Goal: Task Accomplishment & Management: Complete application form

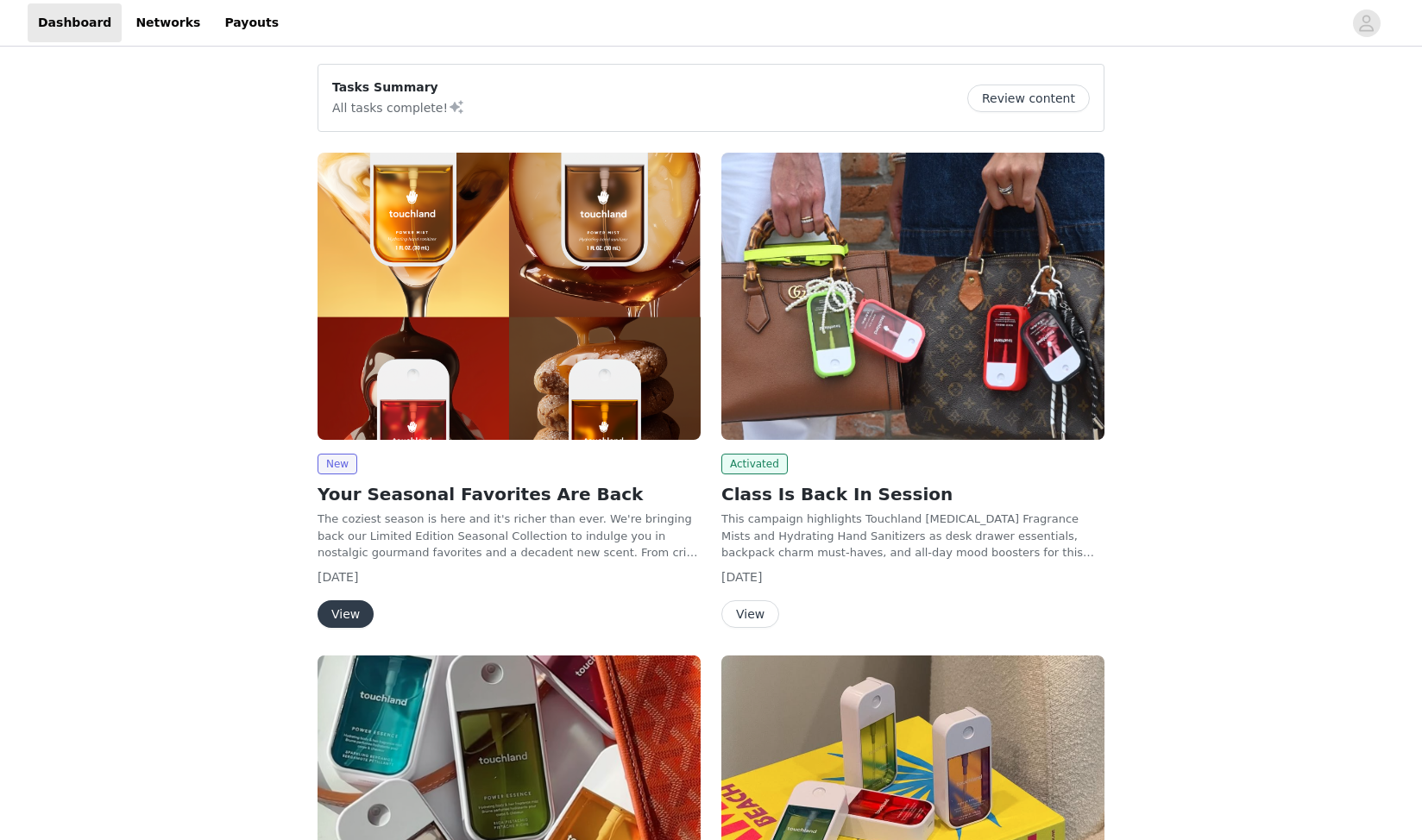
click at [345, 614] on button "View" at bounding box center [345, 614] width 56 height 28
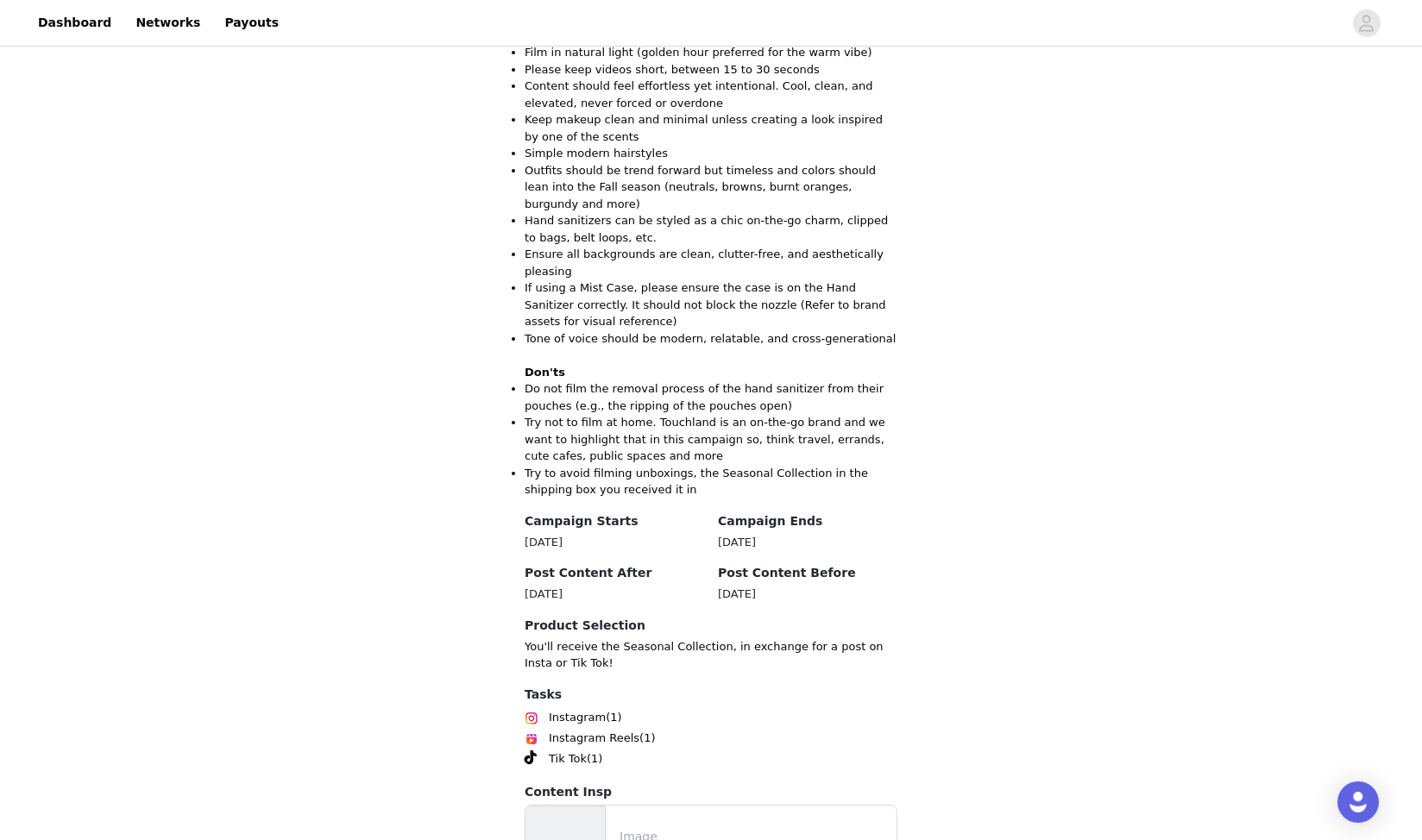
scroll to position [1936, 0]
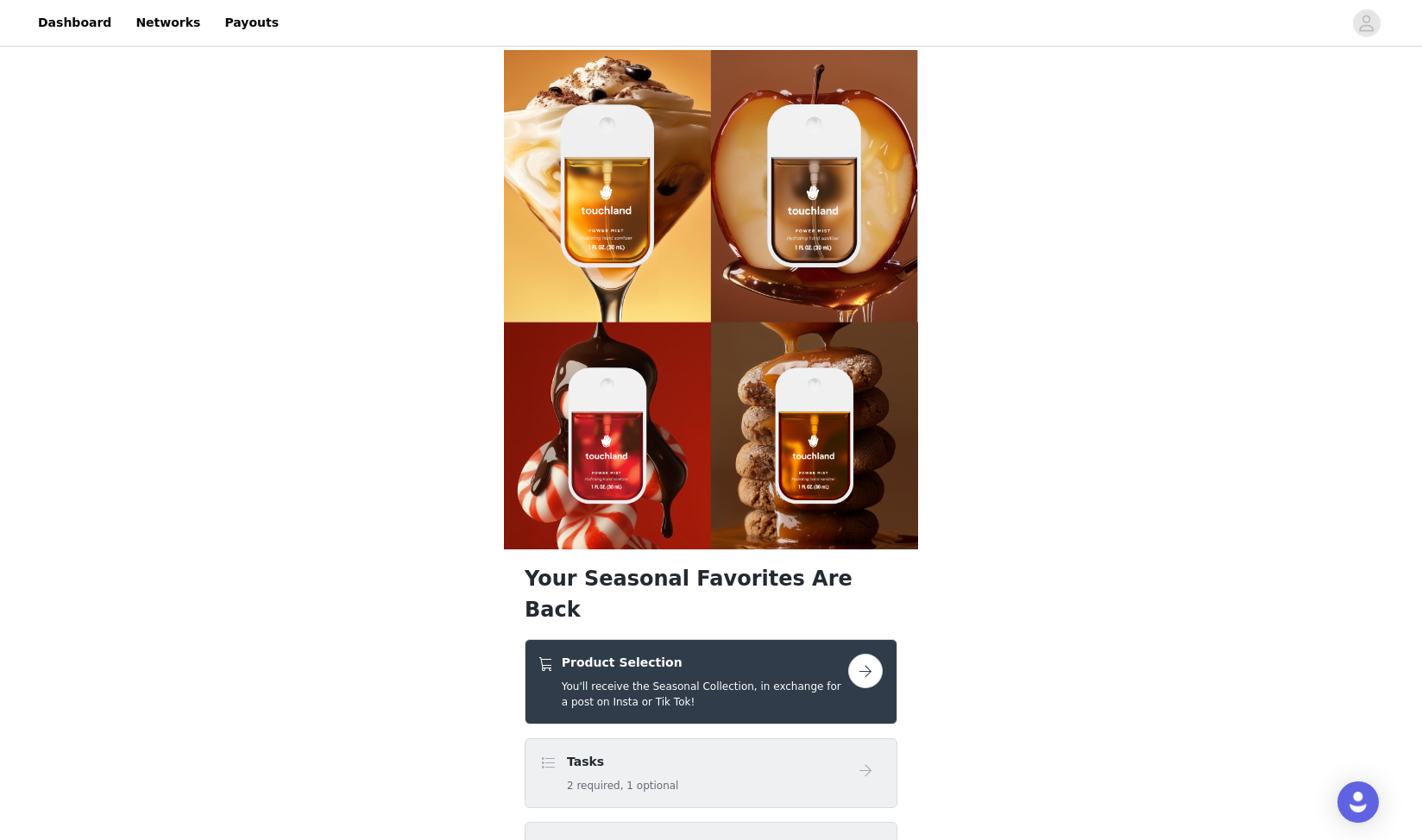
click at [879, 654] on button "button" at bounding box center [865, 671] width 35 height 35
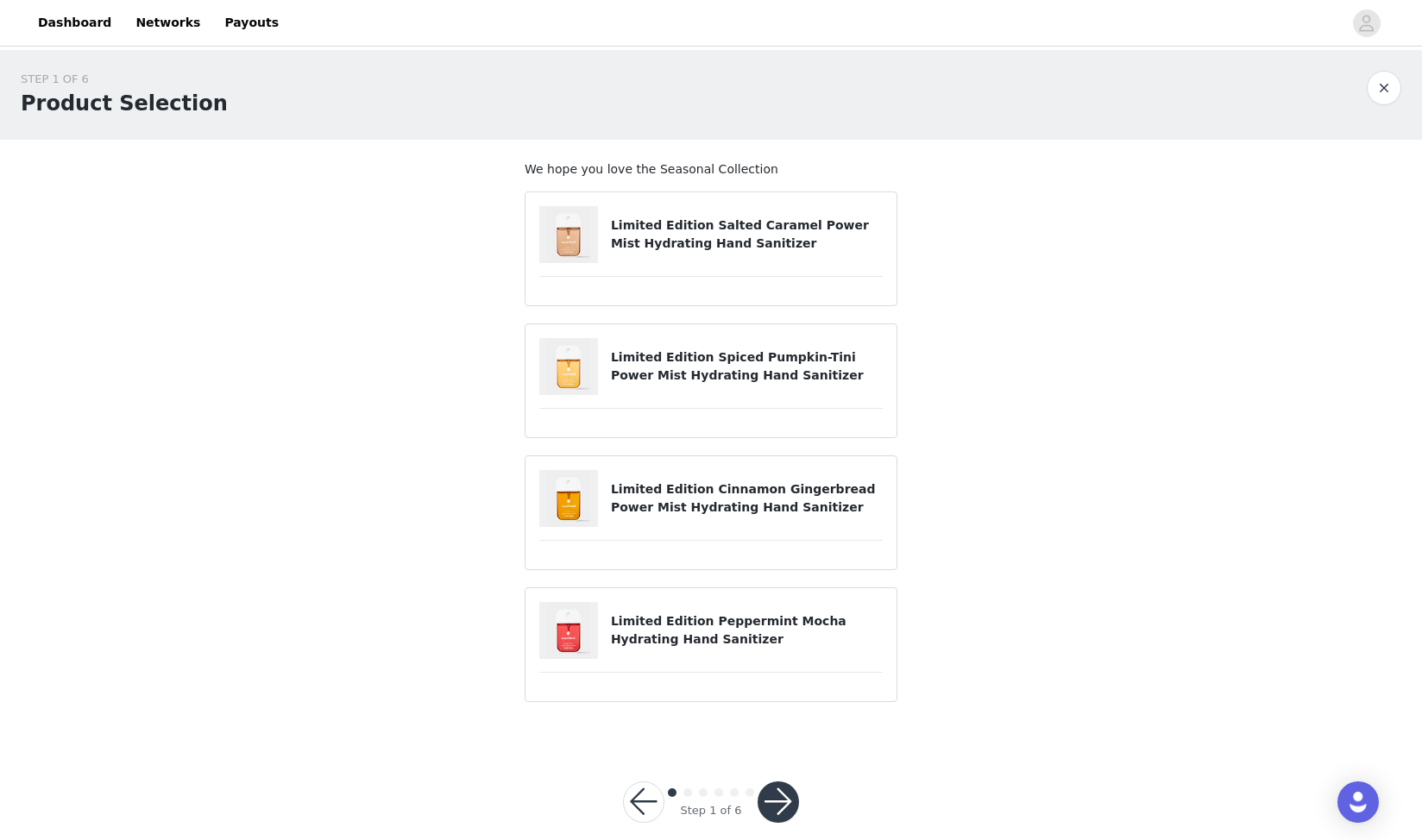
click at [575, 257] on img at bounding box center [568, 234] width 43 height 57
click at [645, 264] on article "Limited Edition Salted Caramel Power Mist Hydrating Hand Sanitizer" at bounding box center [711, 248] width 373 height 114
click at [682, 225] on h4 "Limited Edition Salted Caramel Power Mist Hydrating Hand Sanitizer" at bounding box center [746, 235] width 272 height 37
click at [547, 229] on img at bounding box center [568, 234] width 43 height 57
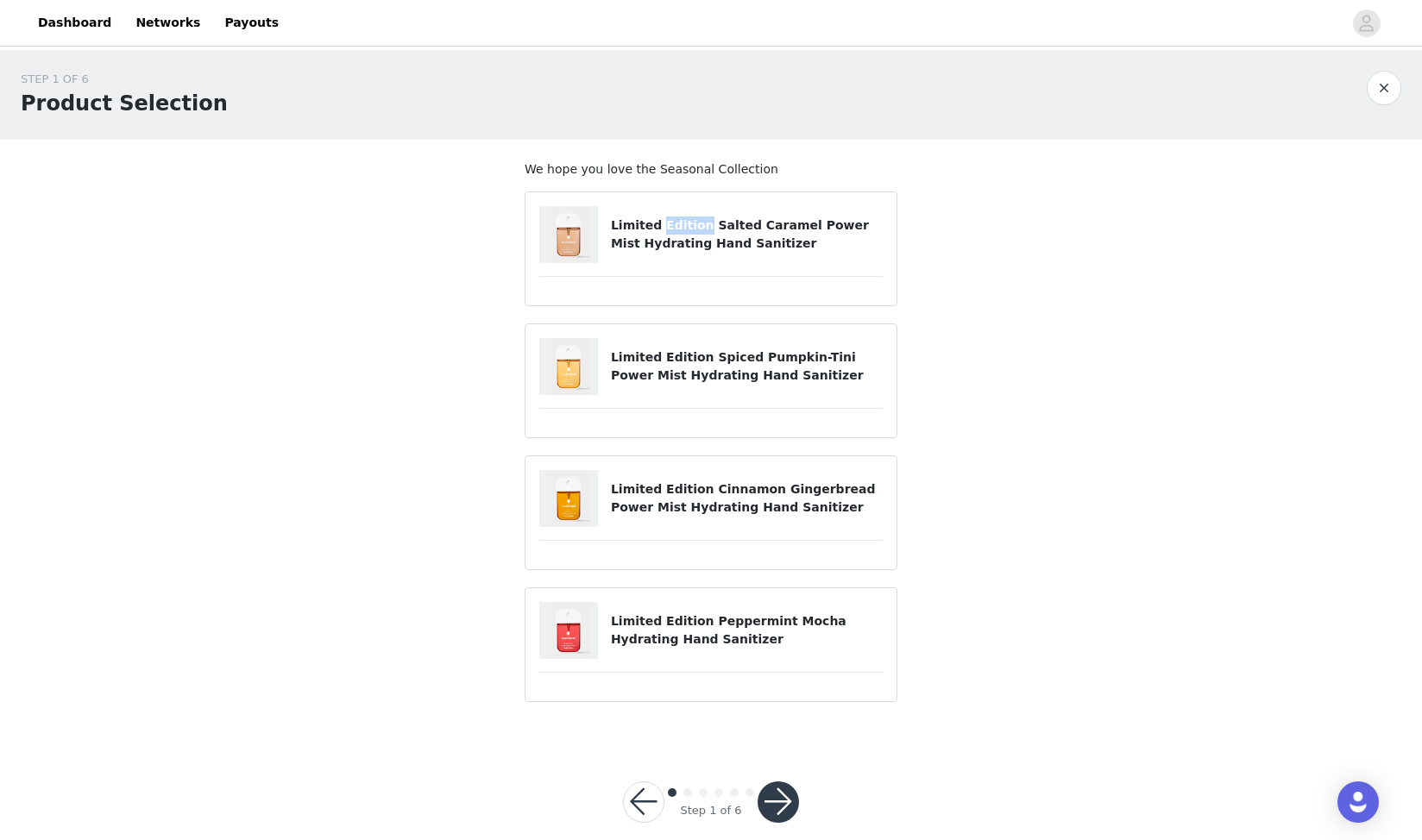
click at [547, 229] on img at bounding box center [568, 234] width 43 height 57
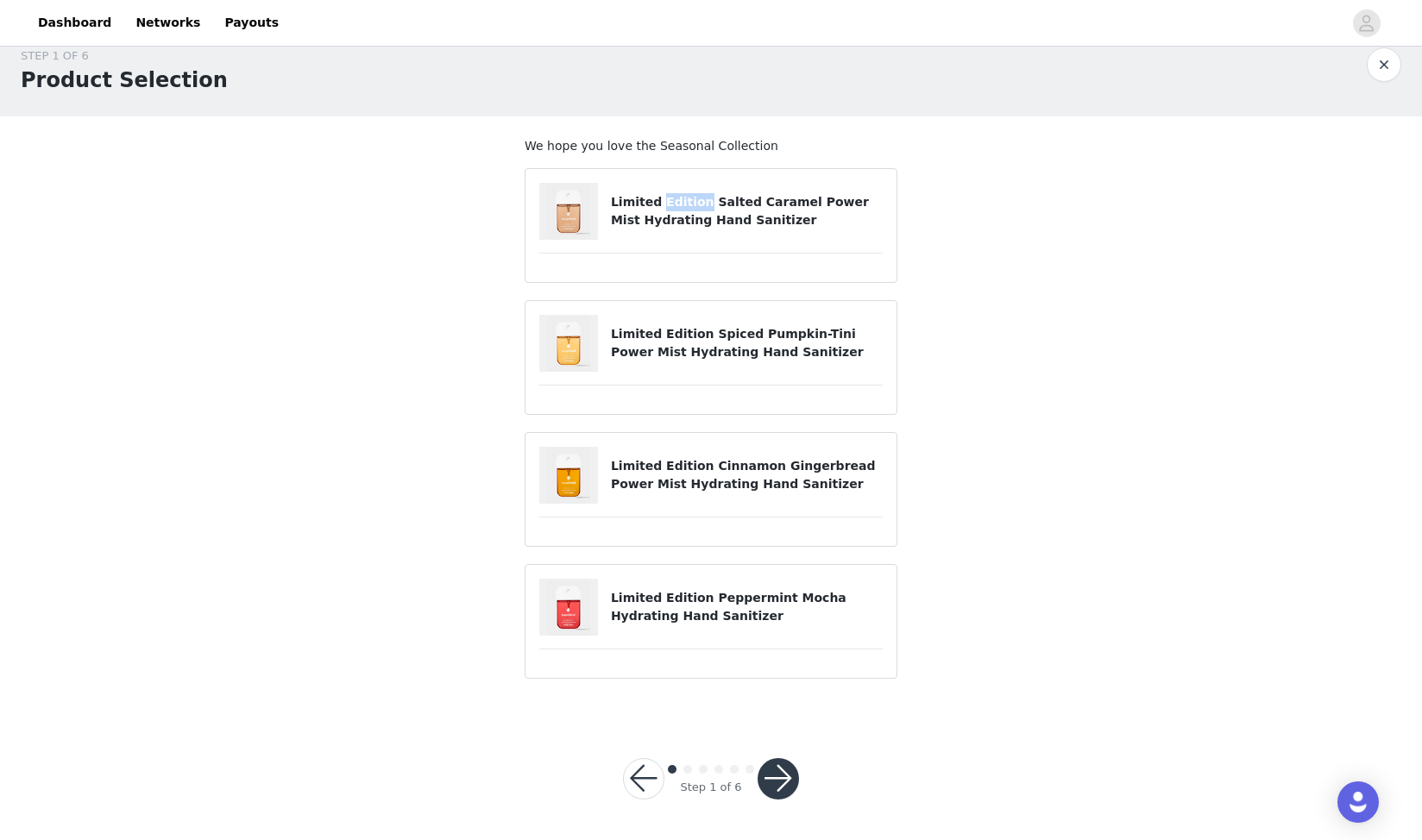
click at [783, 774] on button "button" at bounding box center [778, 778] width 41 height 41
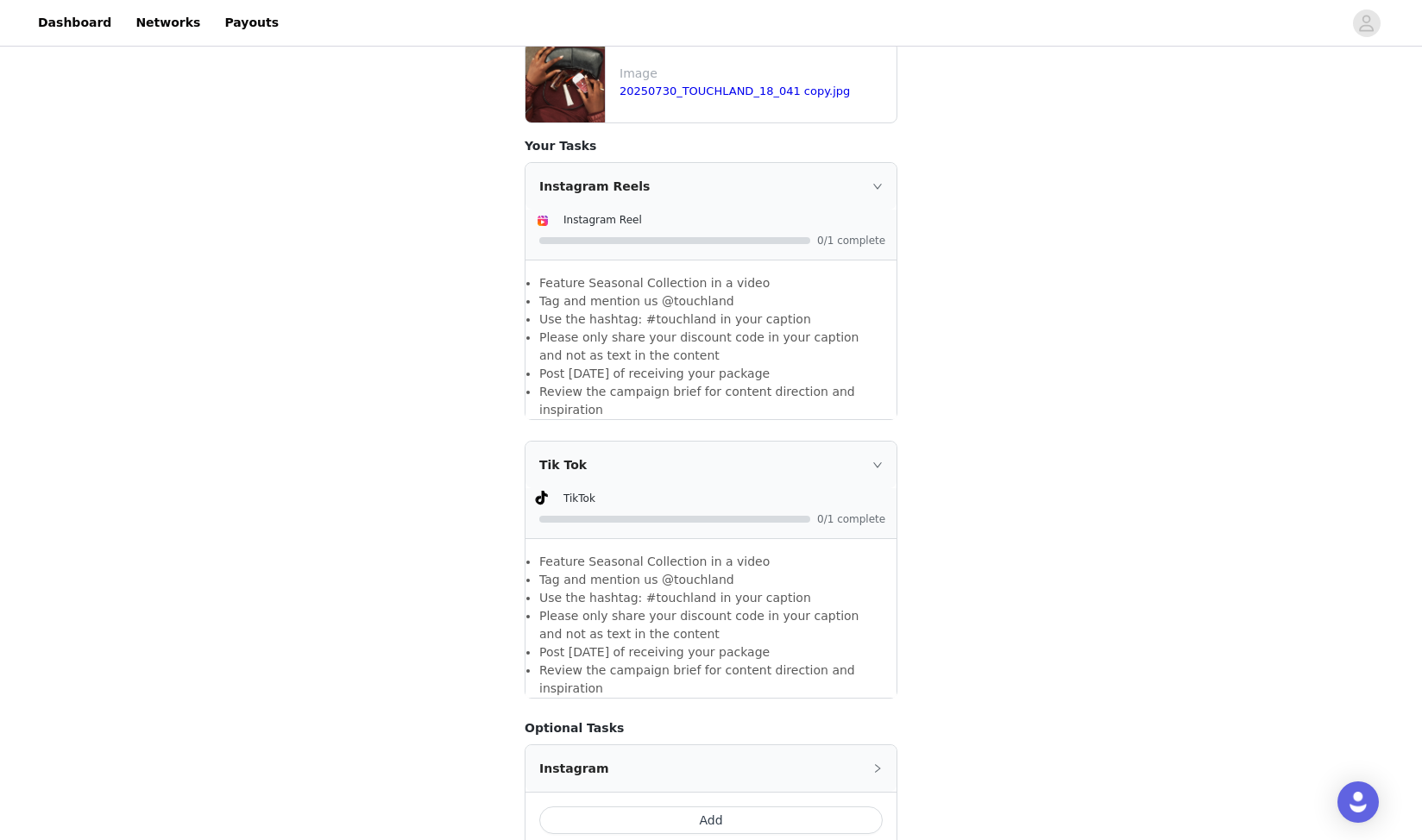
scroll to position [1151, 0]
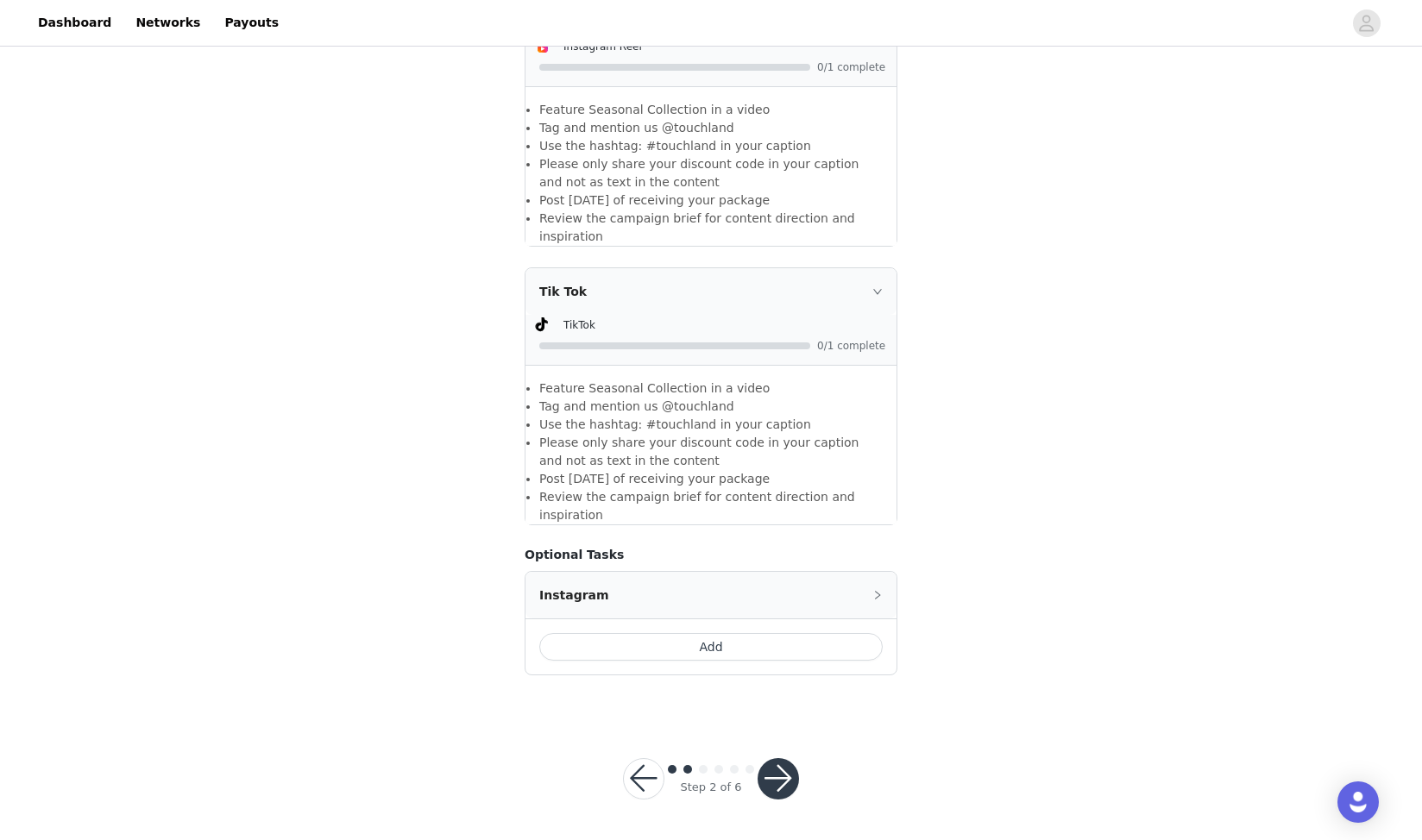
click at [782, 780] on button "button" at bounding box center [778, 778] width 41 height 41
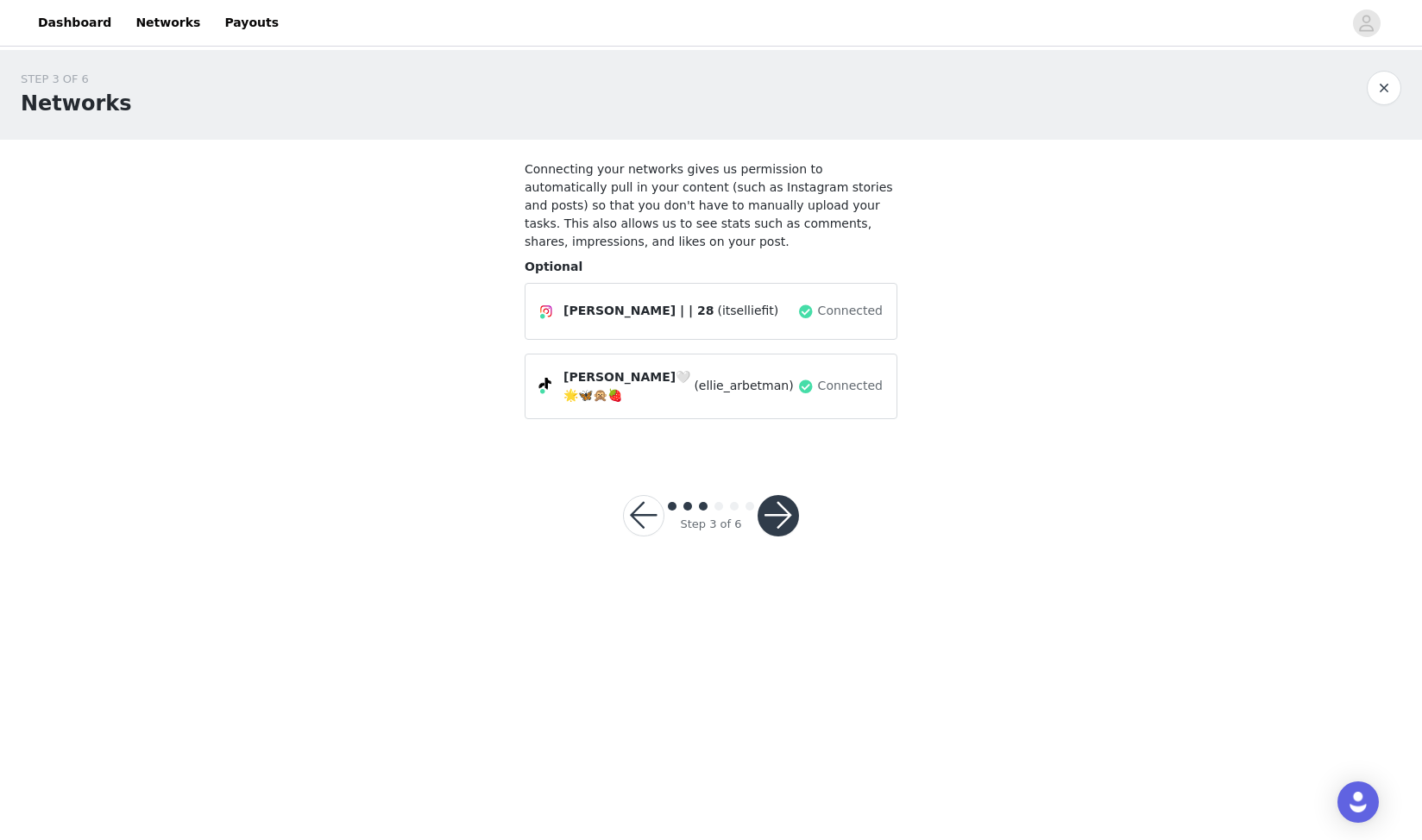
click at [785, 508] on button "button" at bounding box center [778, 515] width 41 height 41
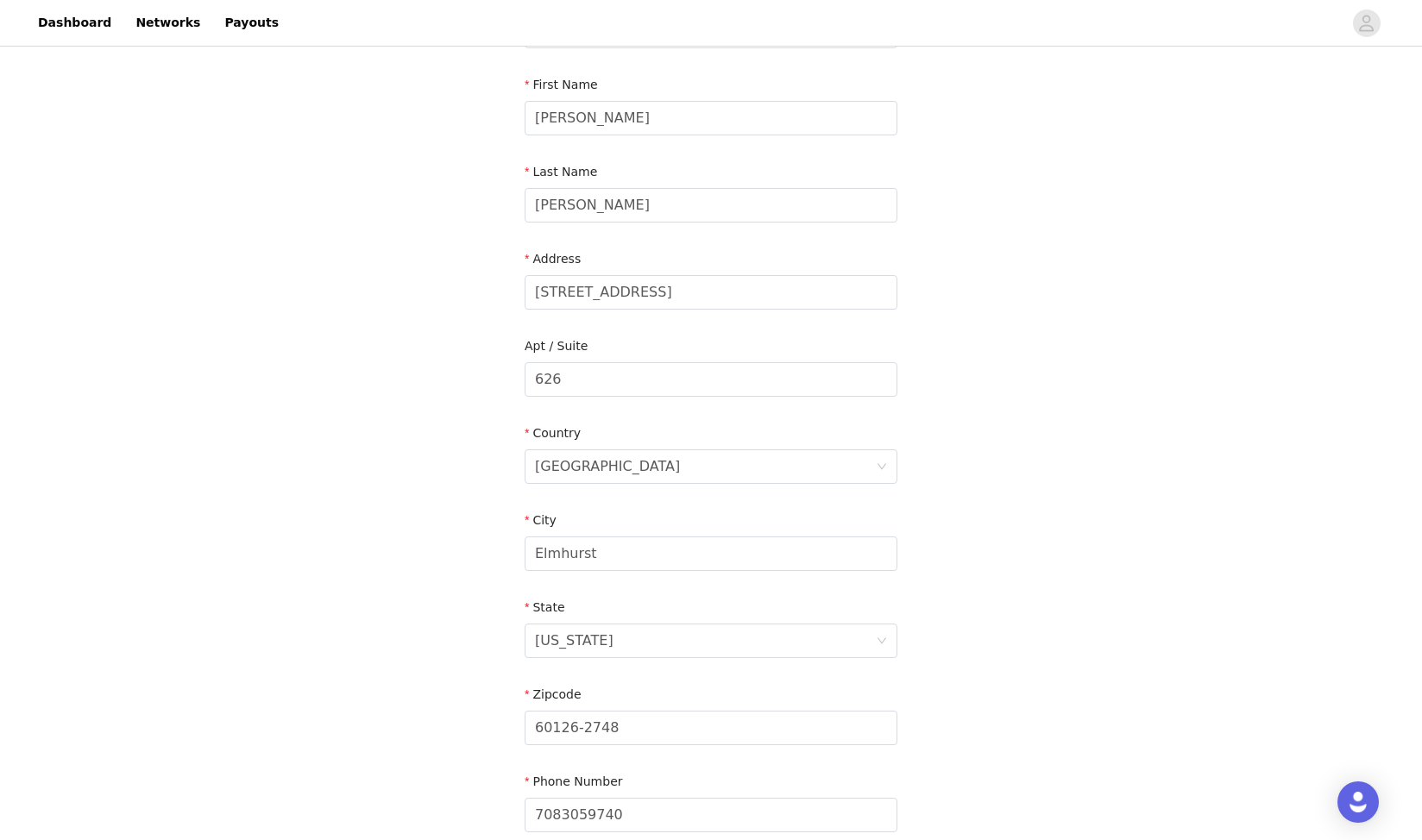
scroll to position [354, 0]
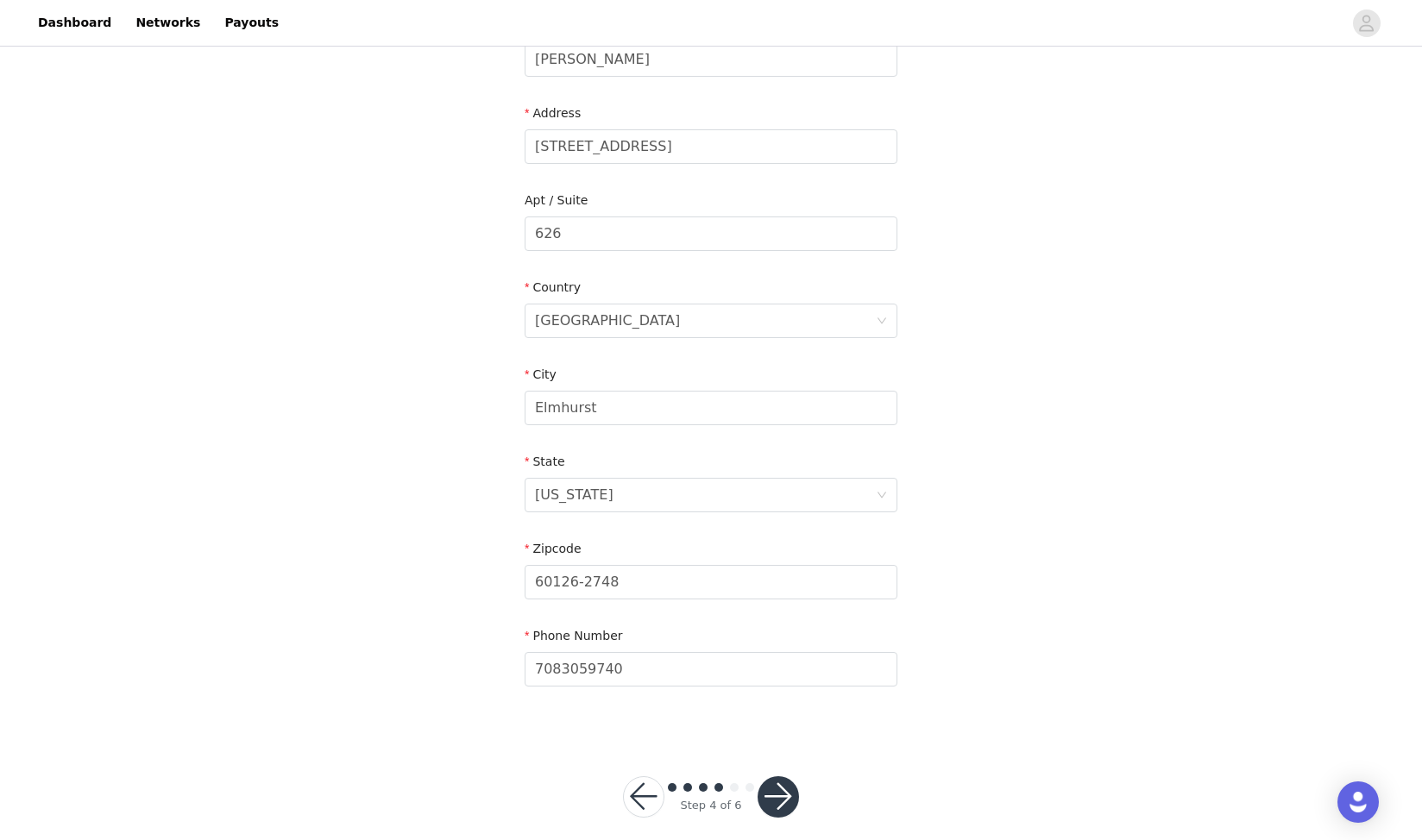
click at [780, 778] on button "button" at bounding box center [778, 797] width 41 height 41
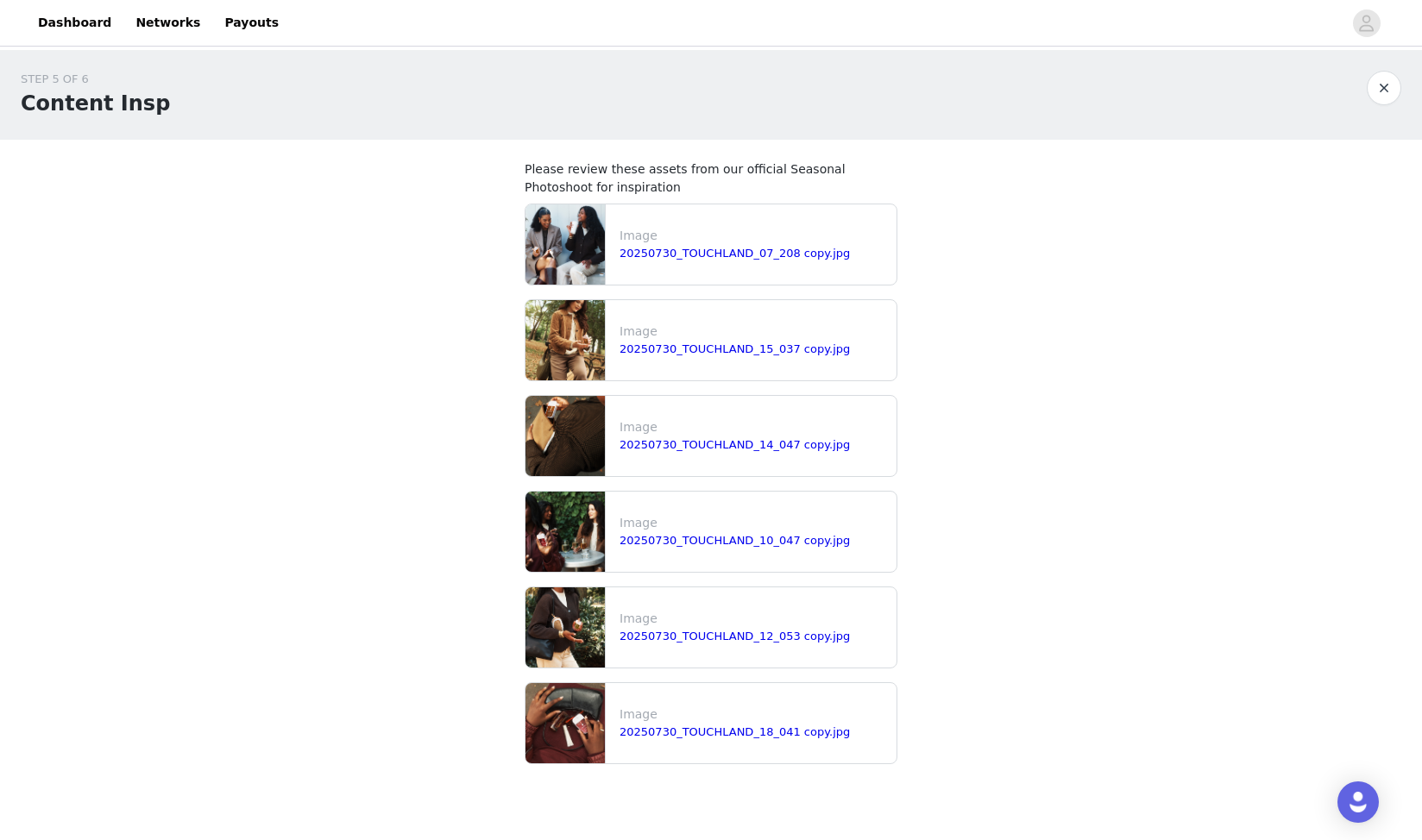
scroll to position [82, 0]
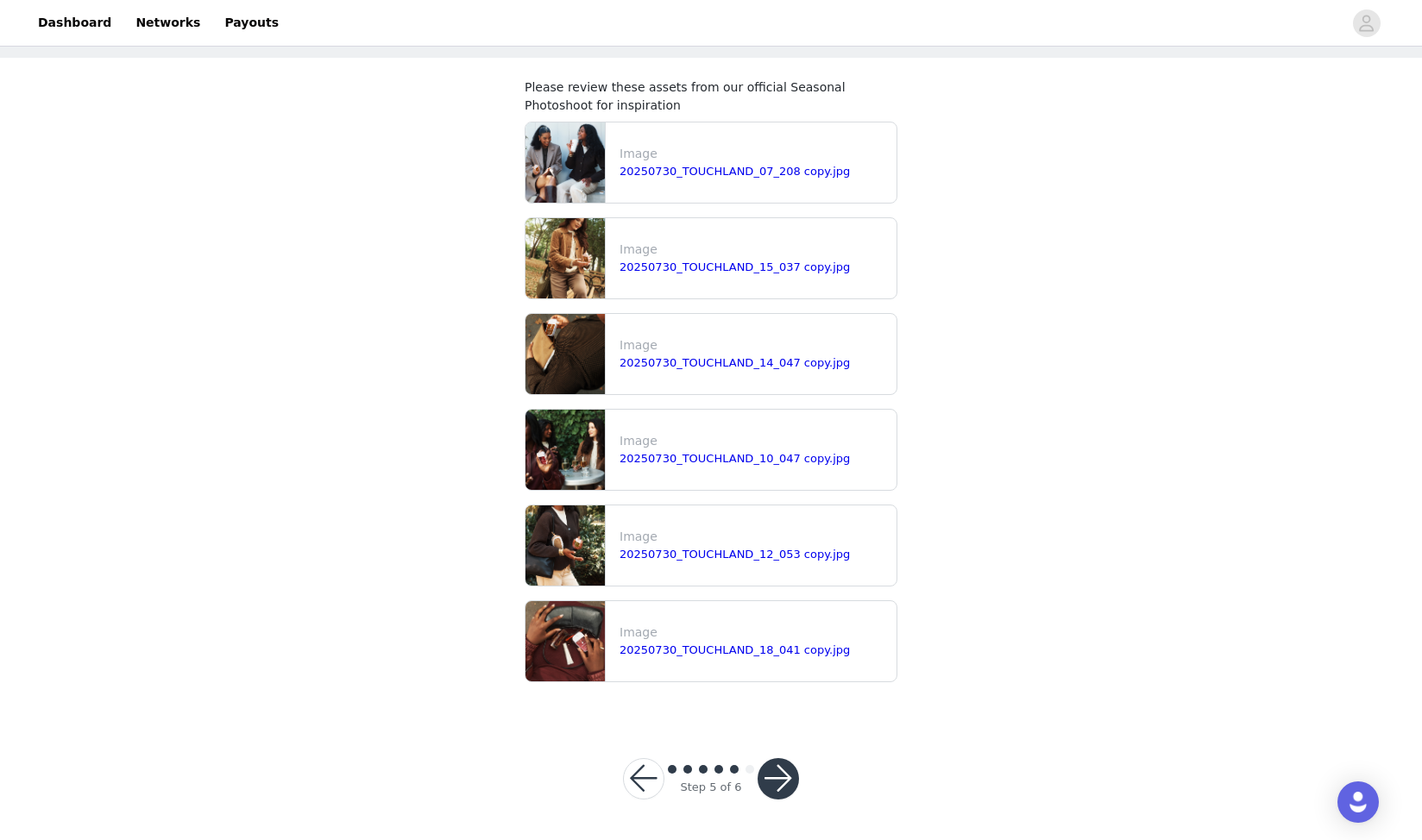
click at [788, 776] on button "button" at bounding box center [778, 778] width 41 height 41
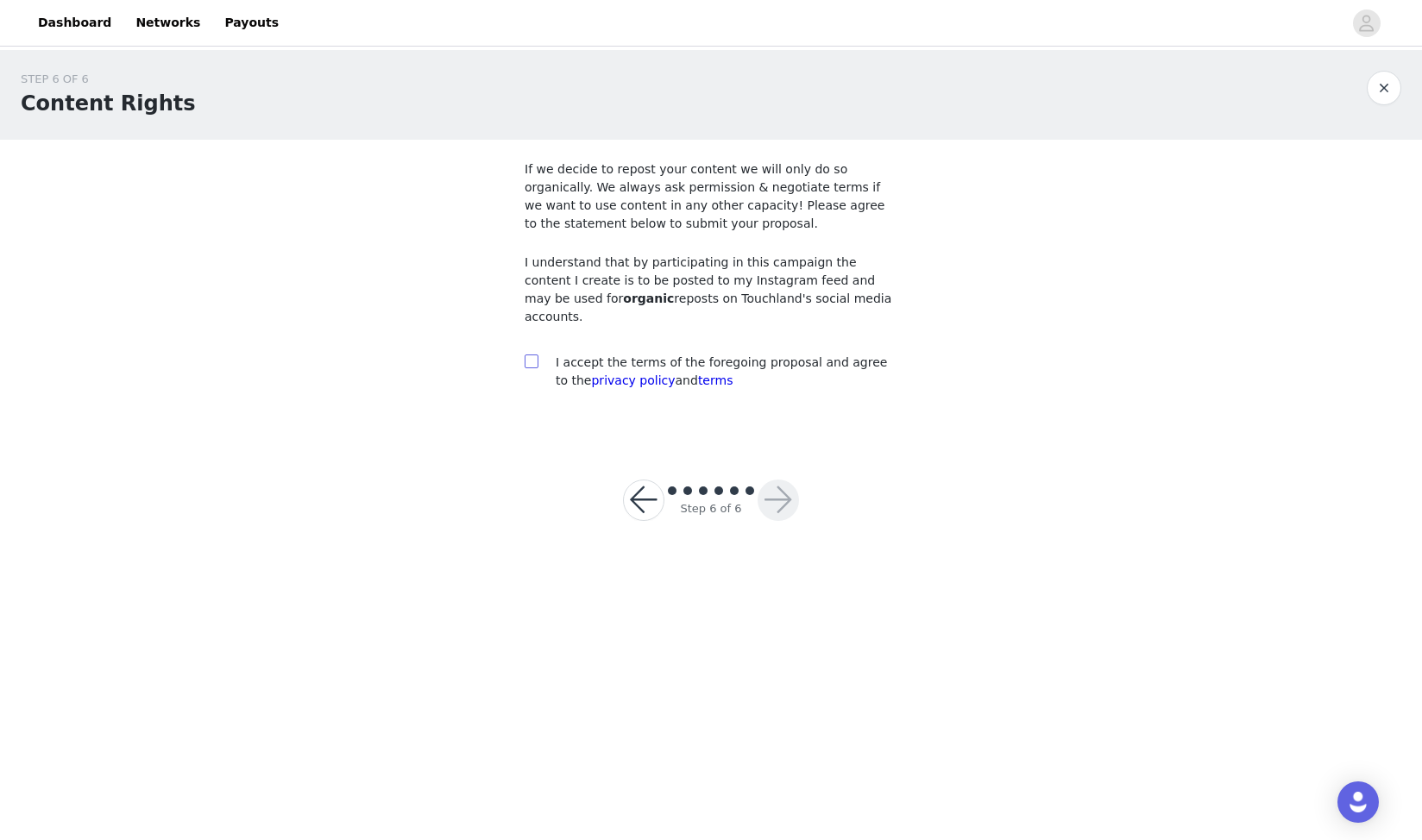
click at [536, 355] on input "checkbox" at bounding box center [531, 360] width 12 height 12
checkbox input "true"
click at [774, 480] on button "button" at bounding box center [778, 500] width 41 height 41
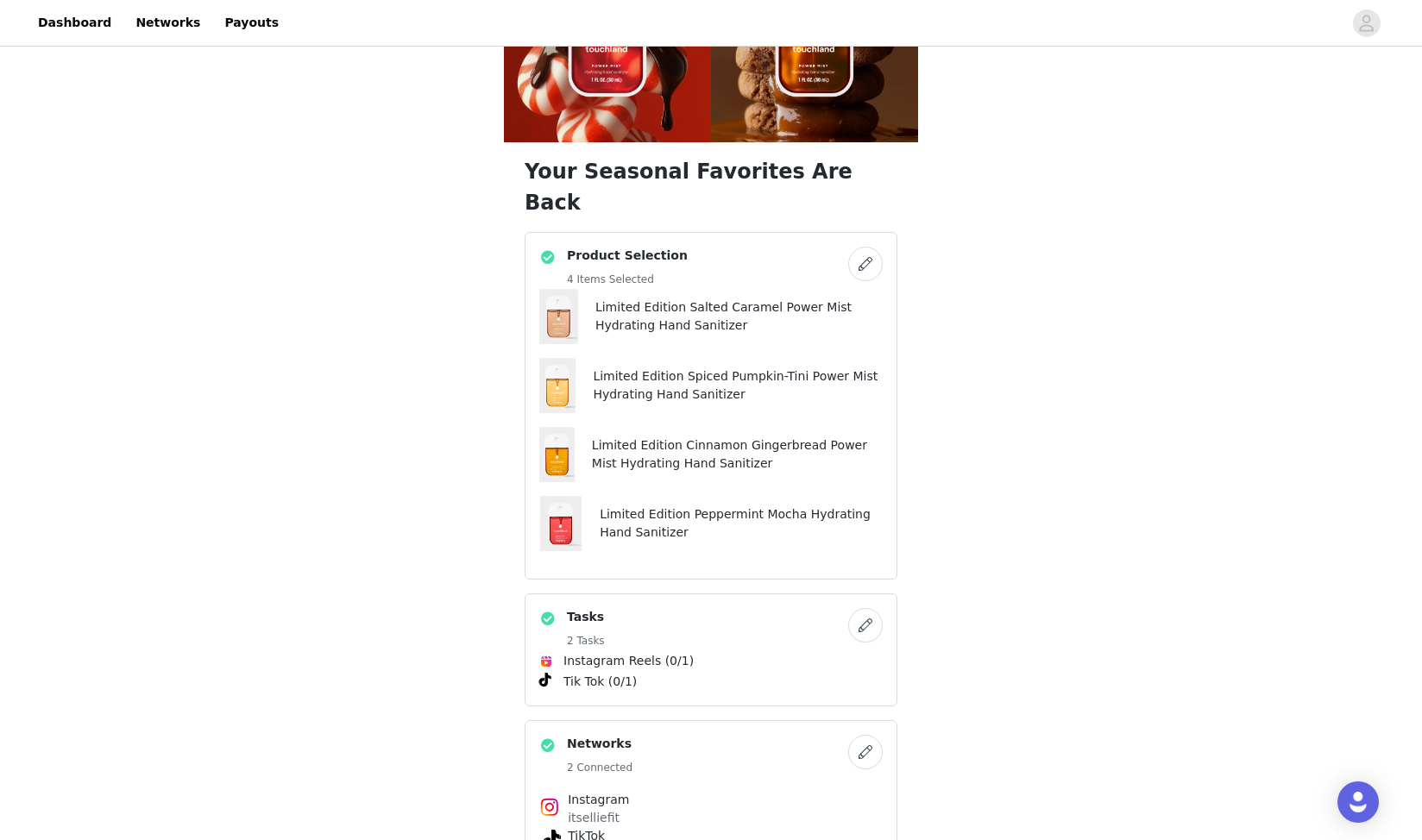
scroll to position [980, 0]
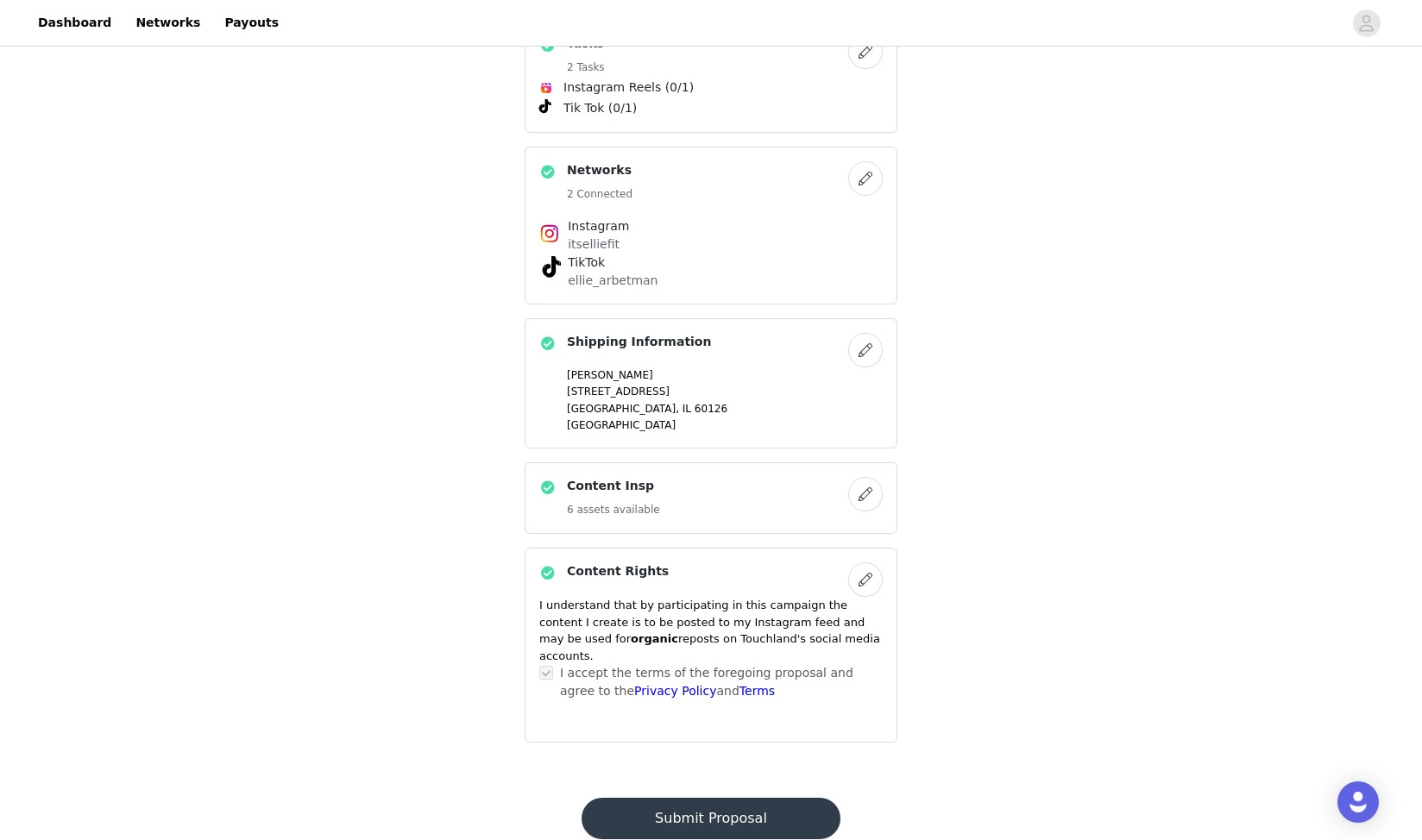
click at [739, 798] on button "Submit Proposal" at bounding box center [711, 818] width 258 height 41
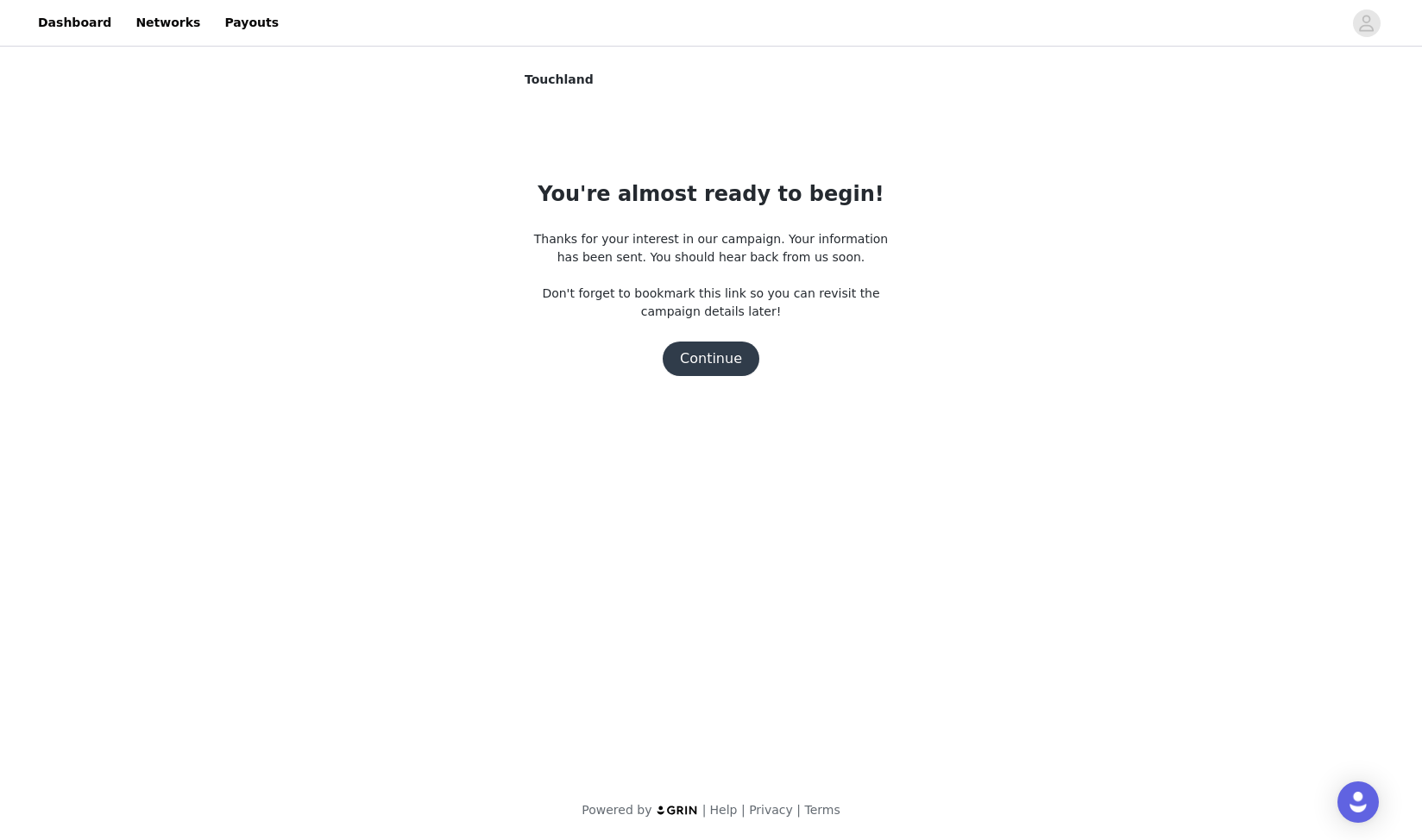
scroll to position [0, 0]
click at [728, 363] on button "Continue" at bounding box center [711, 358] width 97 height 35
